Goal: Communication & Community: Answer question/provide support

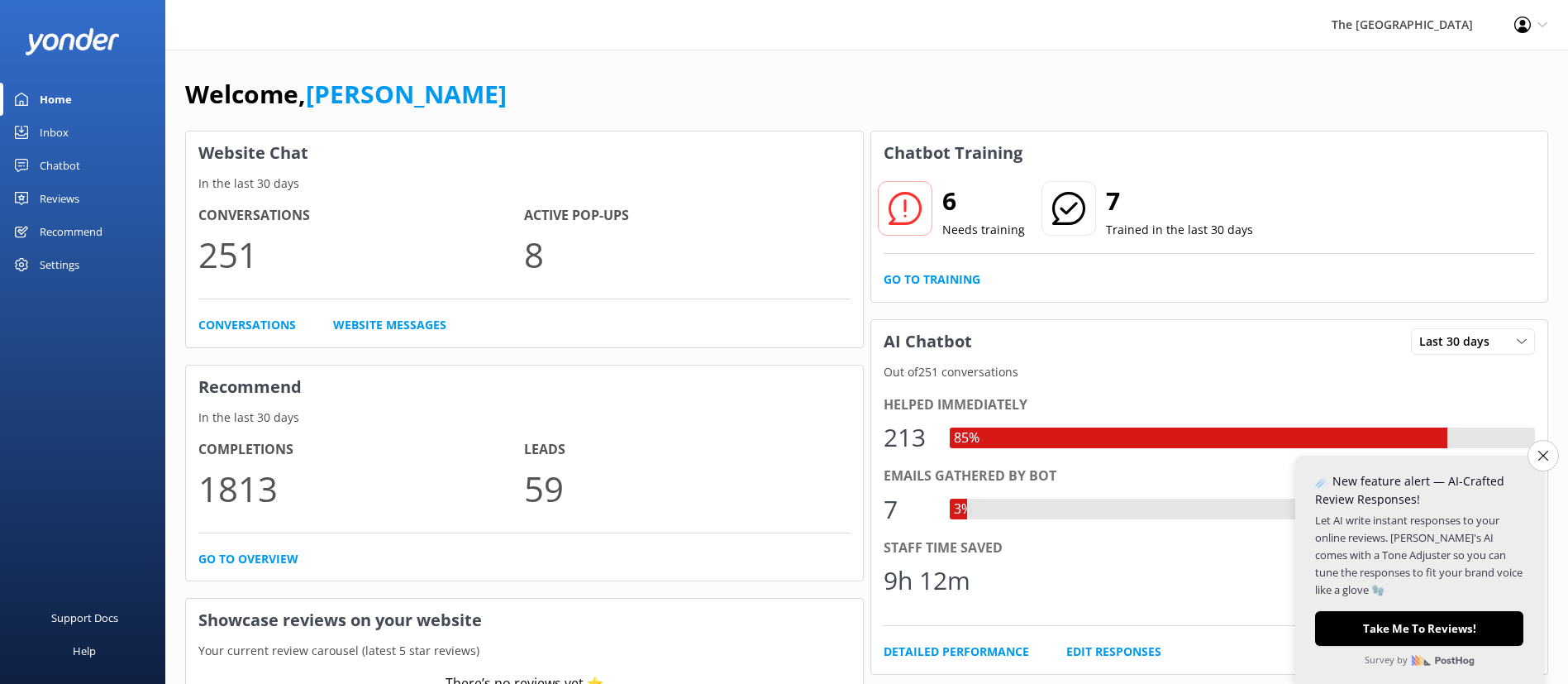
click at [76, 133] on link "Inbox" at bounding box center [82, 132] width 166 height 33
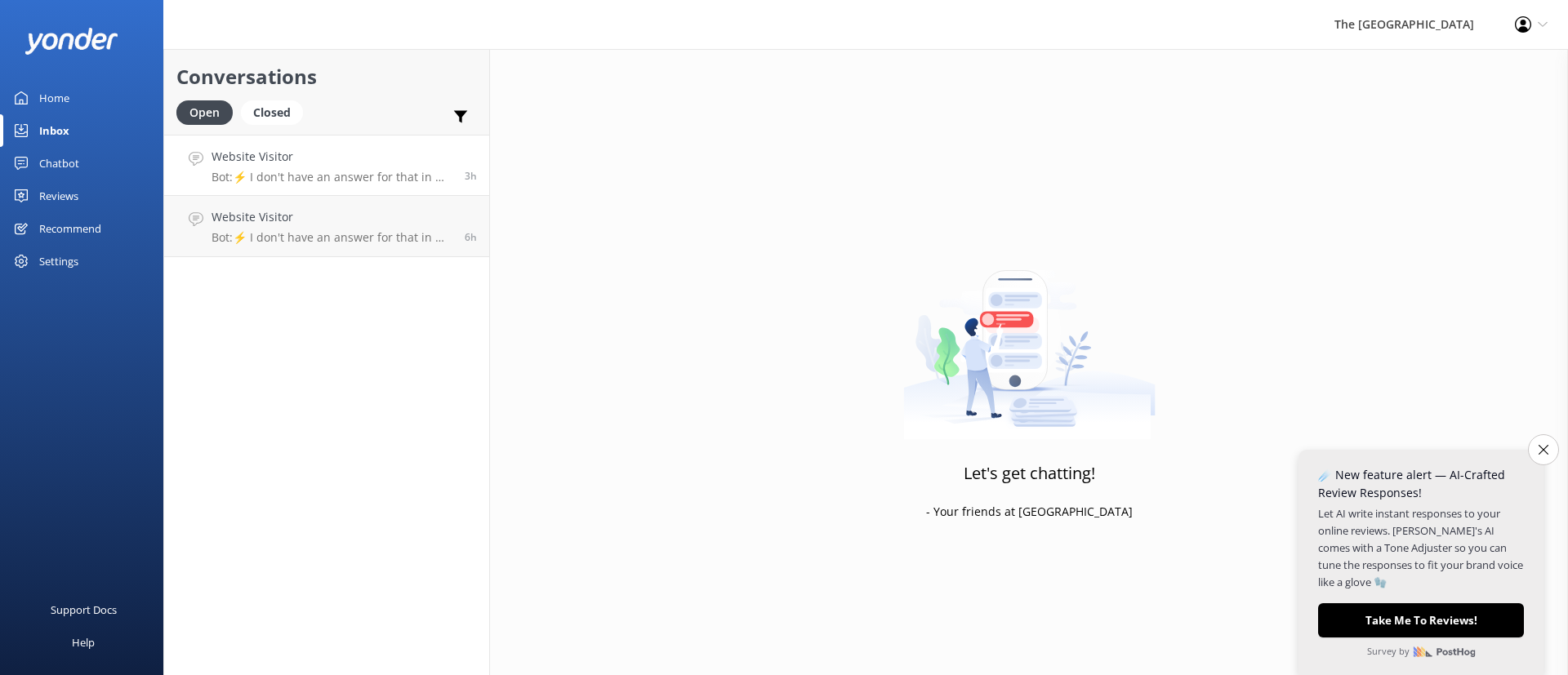
click at [311, 192] on link "Website Visitor Bot: ⚡ I don't have an answer for that in my knowledge base. Pl…" at bounding box center [327, 164] width 325 height 61
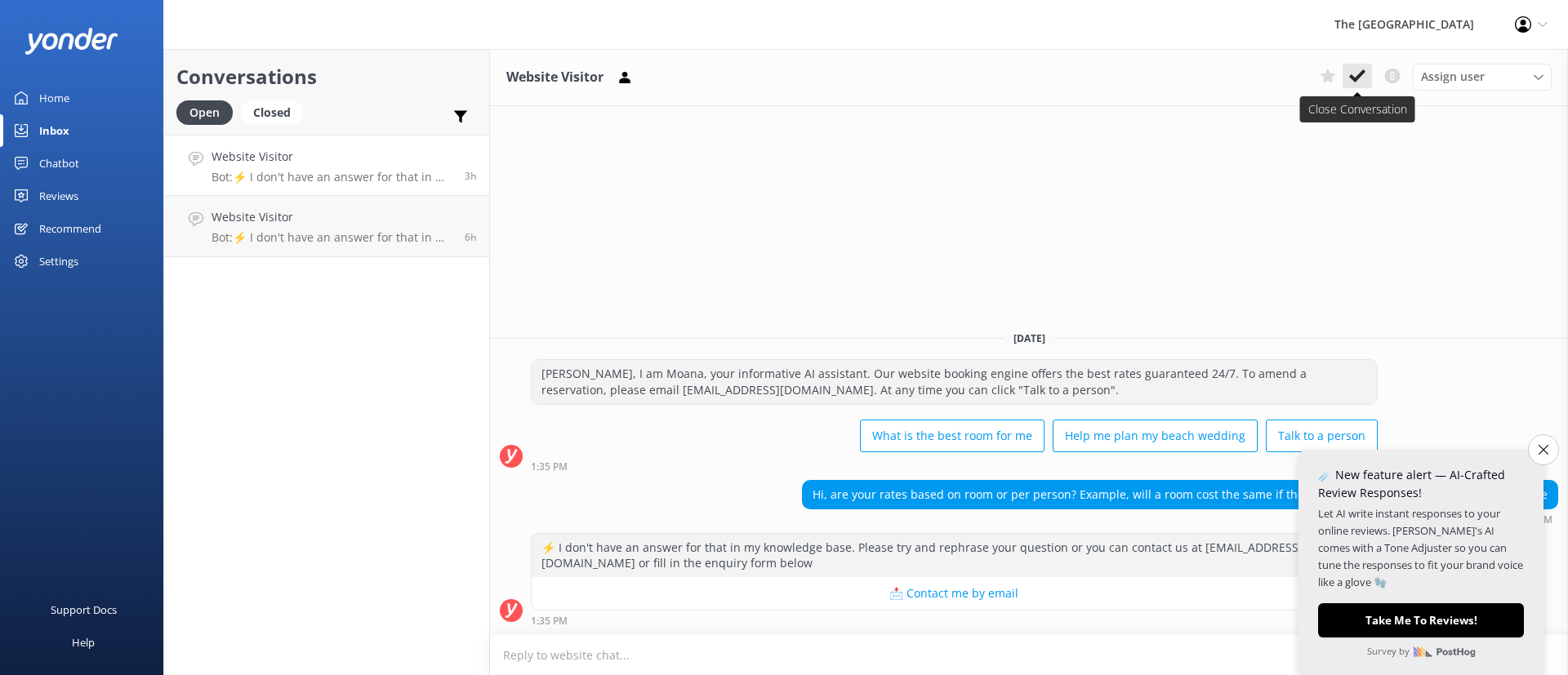
click at [1349, 73] on icon at bounding box center [1357, 76] width 16 height 16
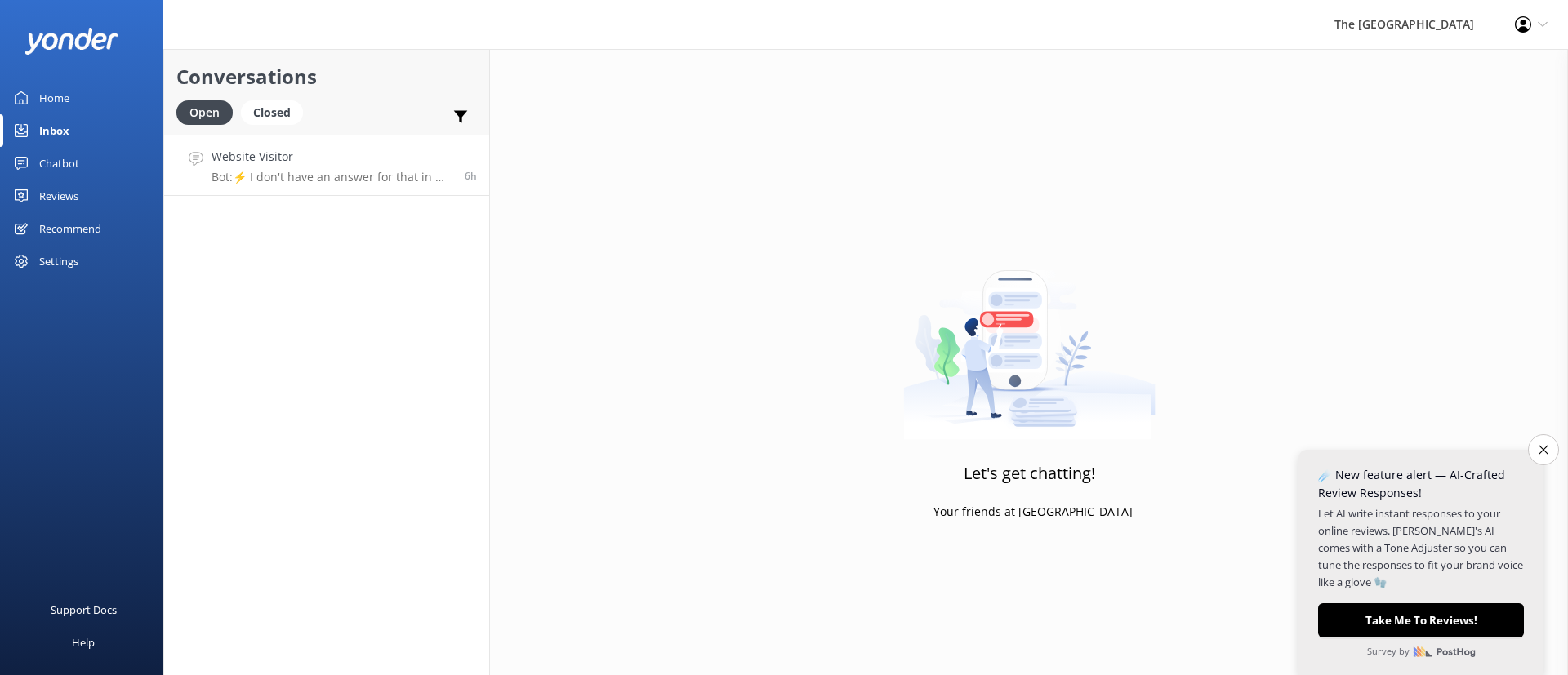
click at [301, 159] on h4 "Website Visitor" at bounding box center [331, 156] width 241 height 18
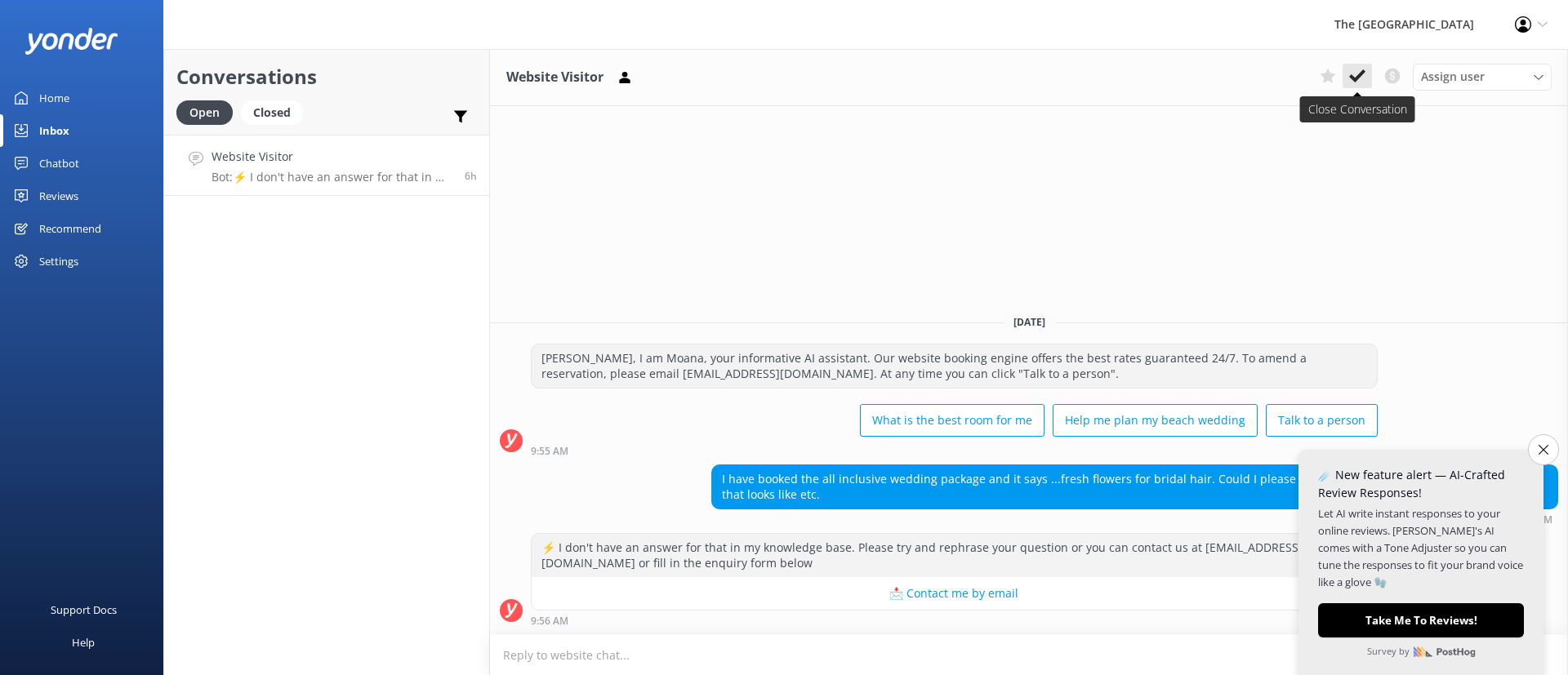
click at [1361, 71] on icon at bounding box center [1357, 76] width 16 height 16
